Goal: Task Accomplishment & Management: Use online tool/utility

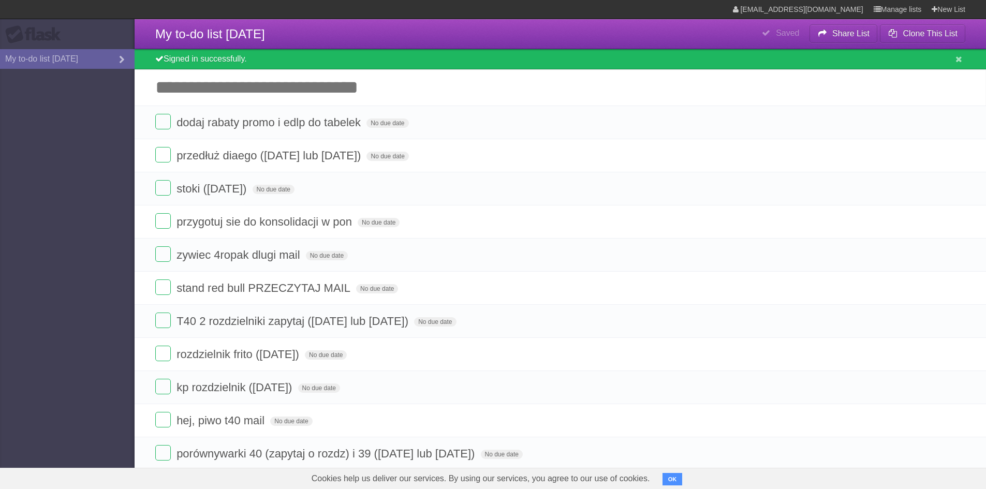
scroll to position [84, 0]
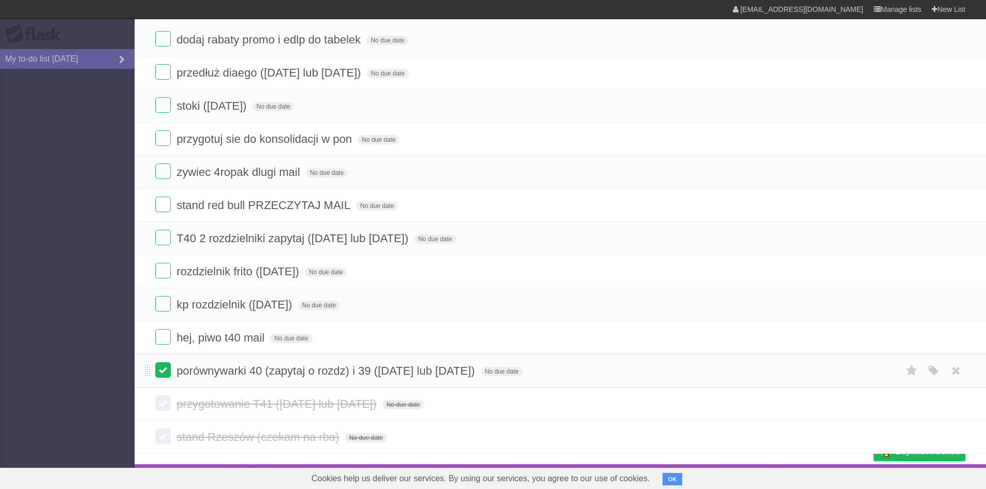
click at [161, 370] on label at bounding box center [163, 370] width 16 height 16
click at [166, 339] on label at bounding box center [163, 337] width 16 height 16
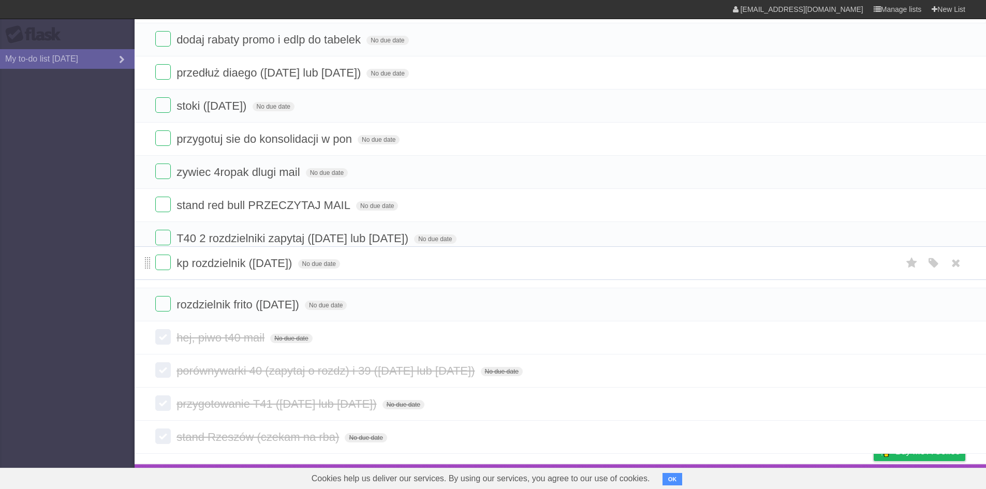
scroll to position [51, 0]
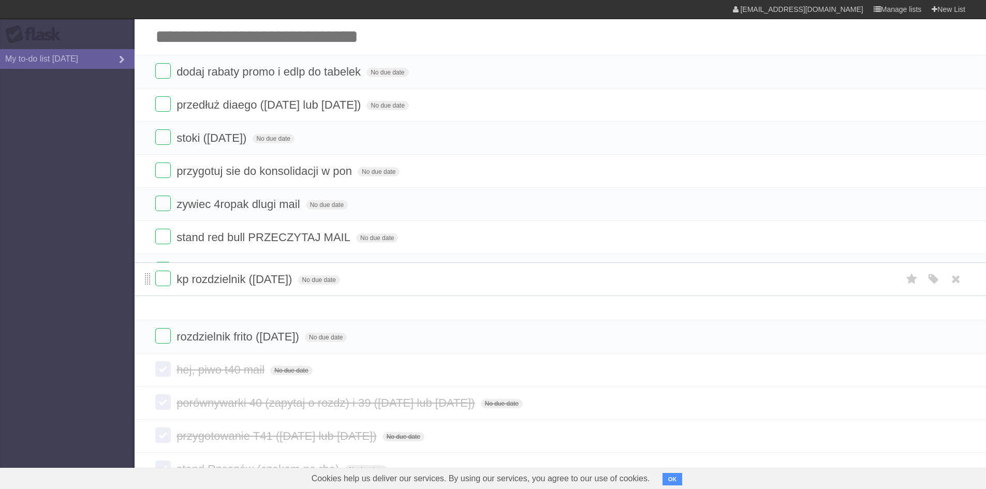
drag, startPoint x: 147, startPoint y: 305, endPoint x: 147, endPoint y: 280, distance: 25.4
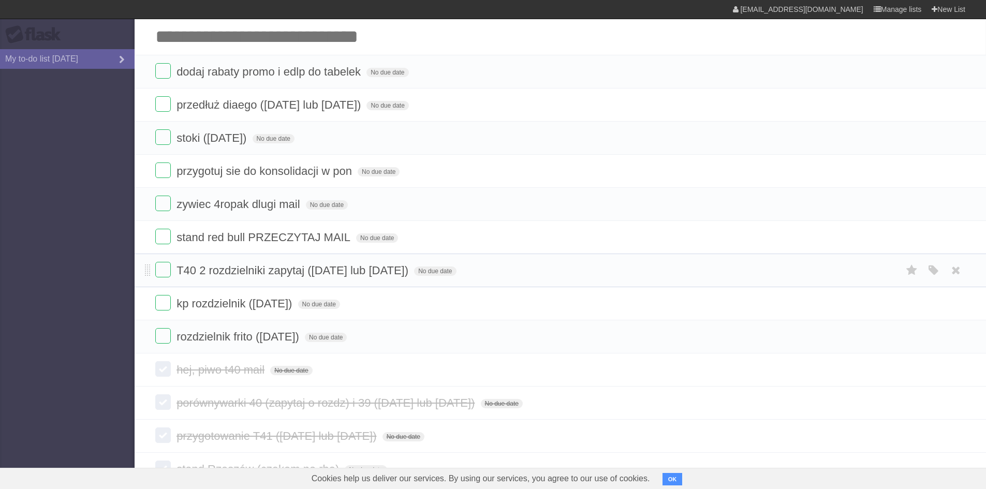
click at [147, 280] on li "T40 2 rozdzielniki zapytaj ([DATE] lub [DATE]) No due date White Red Blue Green…" at bounding box center [561, 271] width 852 height 34
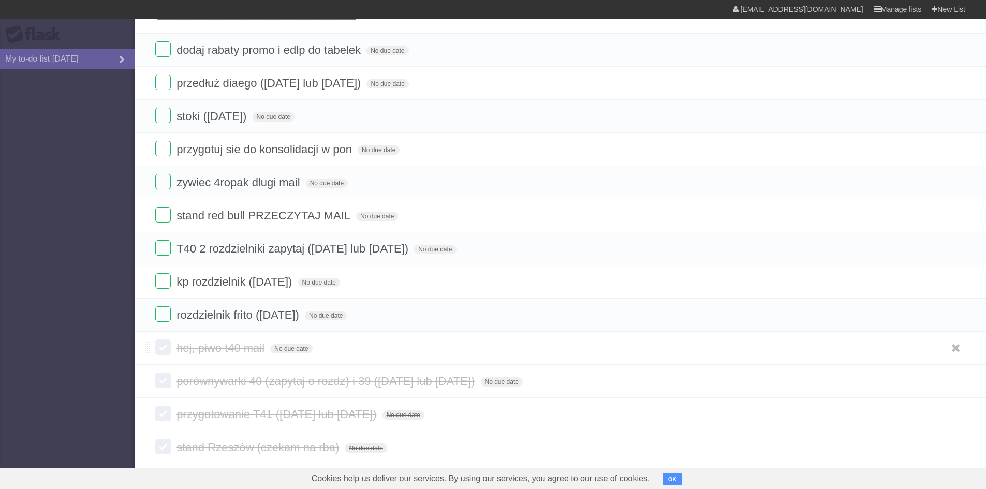
scroll to position [84, 0]
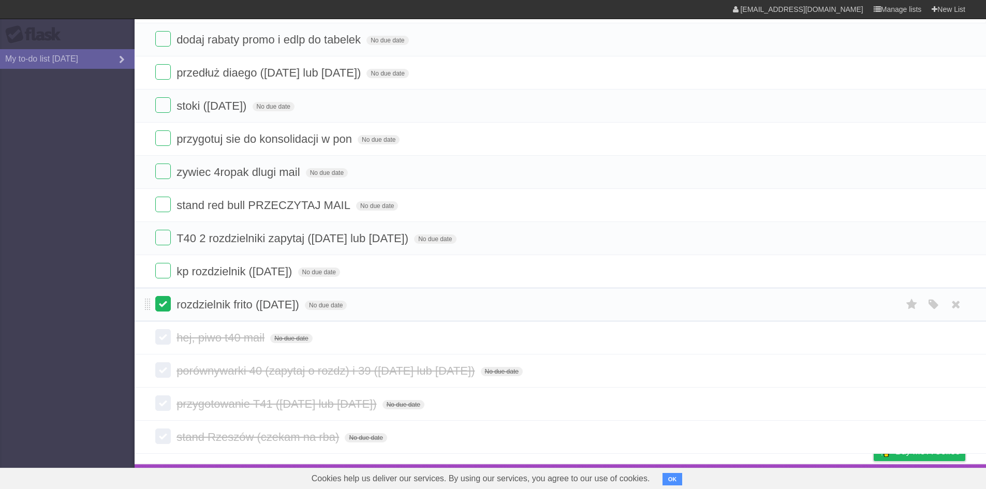
click at [169, 309] on label at bounding box center [163, 304] width 16 height 16
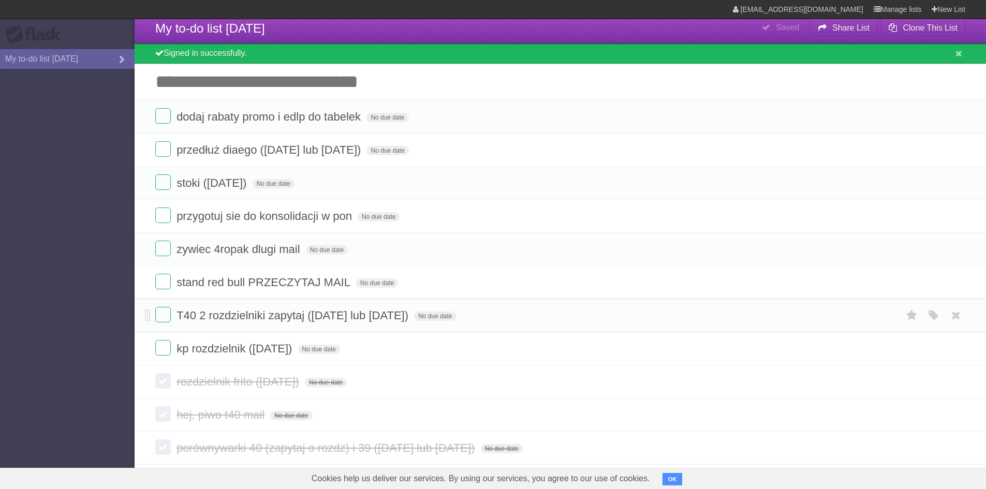
scroll to position [0, 0]
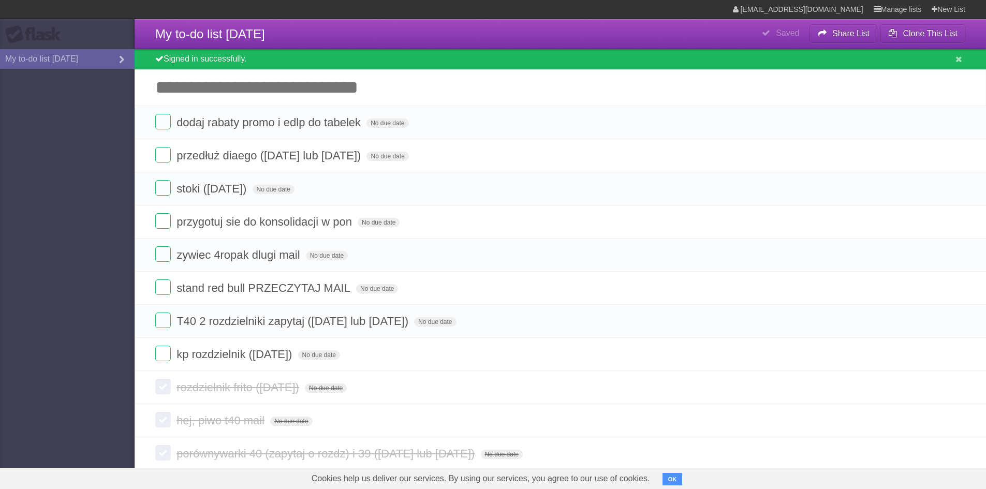
click at [221, 87] on input "Add another task" at bounding box center [561, 87] width 852 height 36
type input "**********"
click input "*********" at bounding box center [0, 0] width 0 height 0
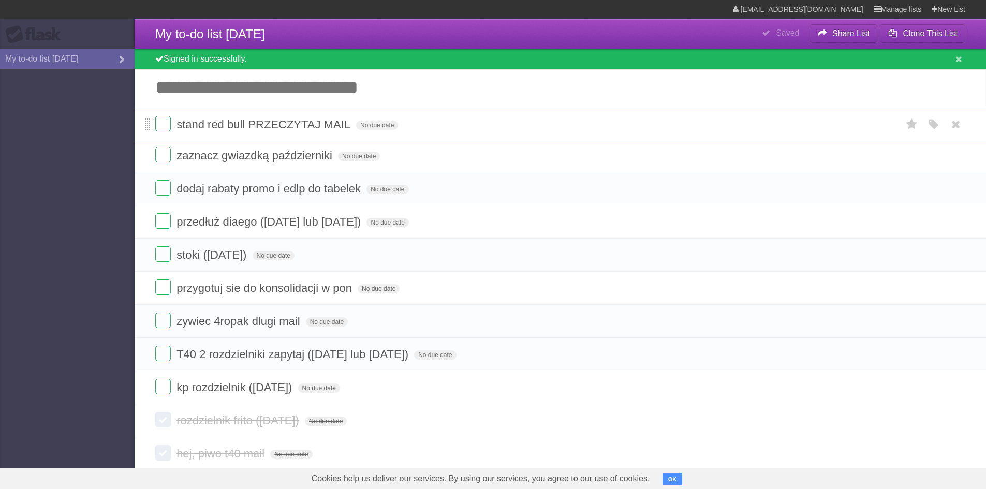
drag, startPoint x: 149, startPoint y: 320, endPoint x: 150, endPoint y: 122, distance: 197.8
click at [158, 325] on label at bounding box center [163, 321] width 16 height 16
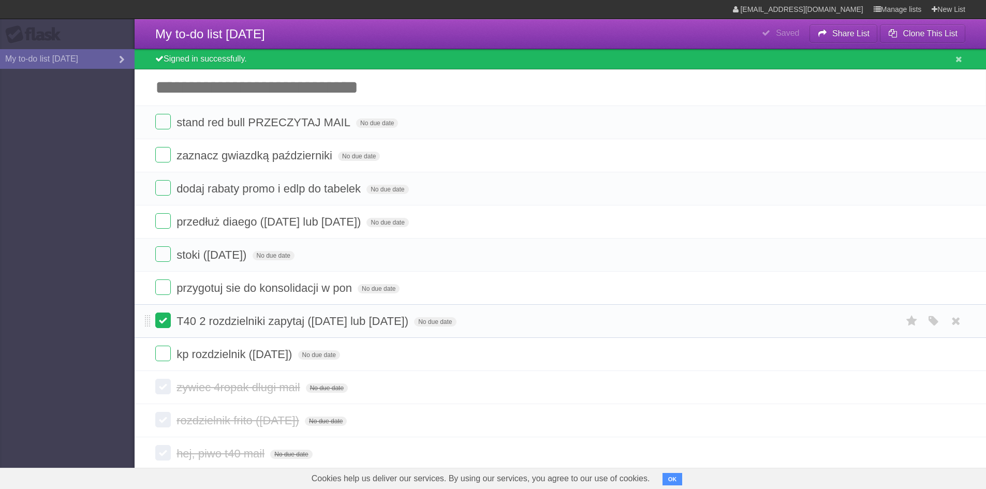
click at [163, 321] on label at bounding box center [163, 321] width 16 height 16
click at [161, 330] on form "kp rozdzielnik ([DATE]) No due date White Red Blue Green Purple Orange" at bounding box center [560, 321] width 810 height 17
click at [161, 321] on label at bounding box center [163, 321] width 16 height 16
